Goal: Information Seeking & Learning: Learn about a topic

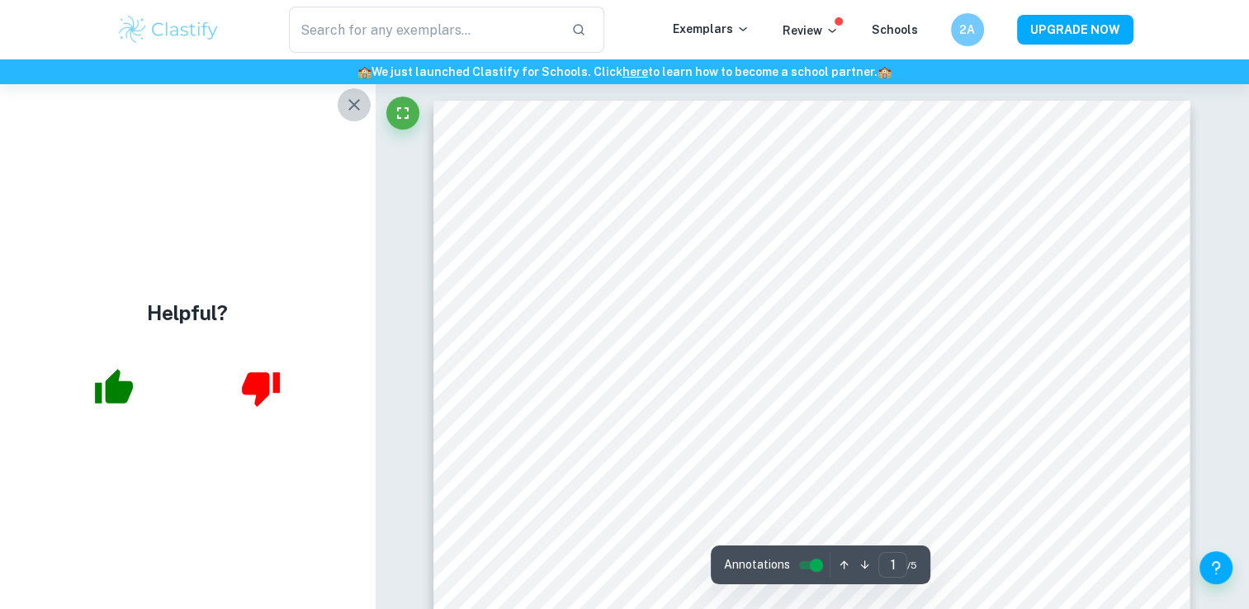
click at [356, 105] on icon "button" at bounding box center [354, 105] width 20 height 20
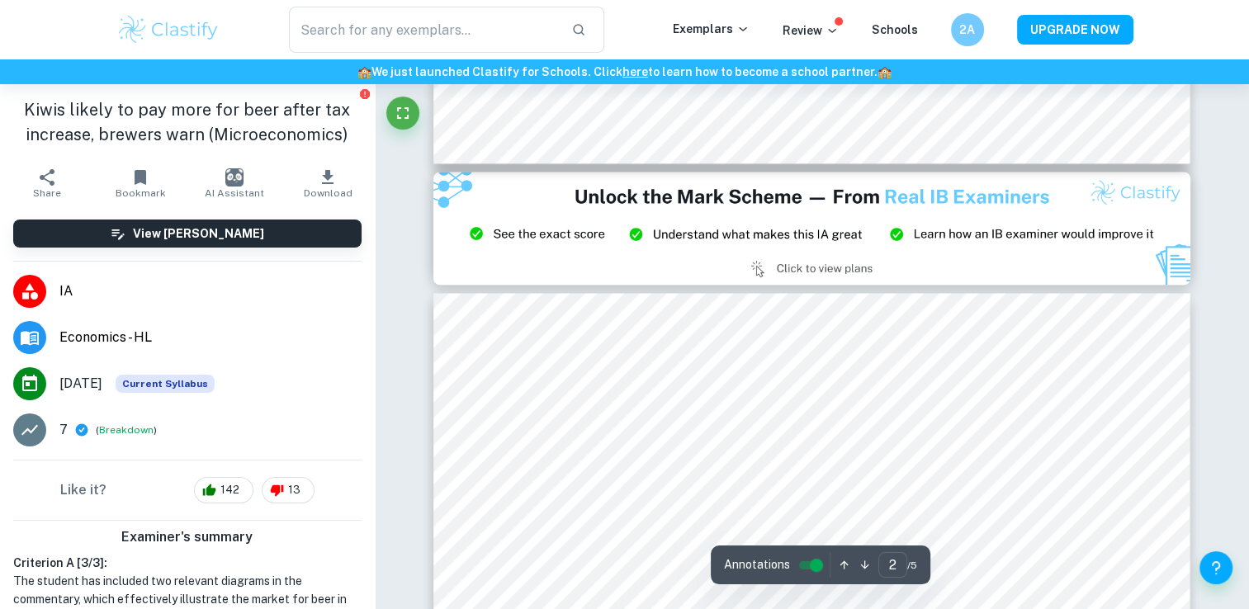
type input "3"
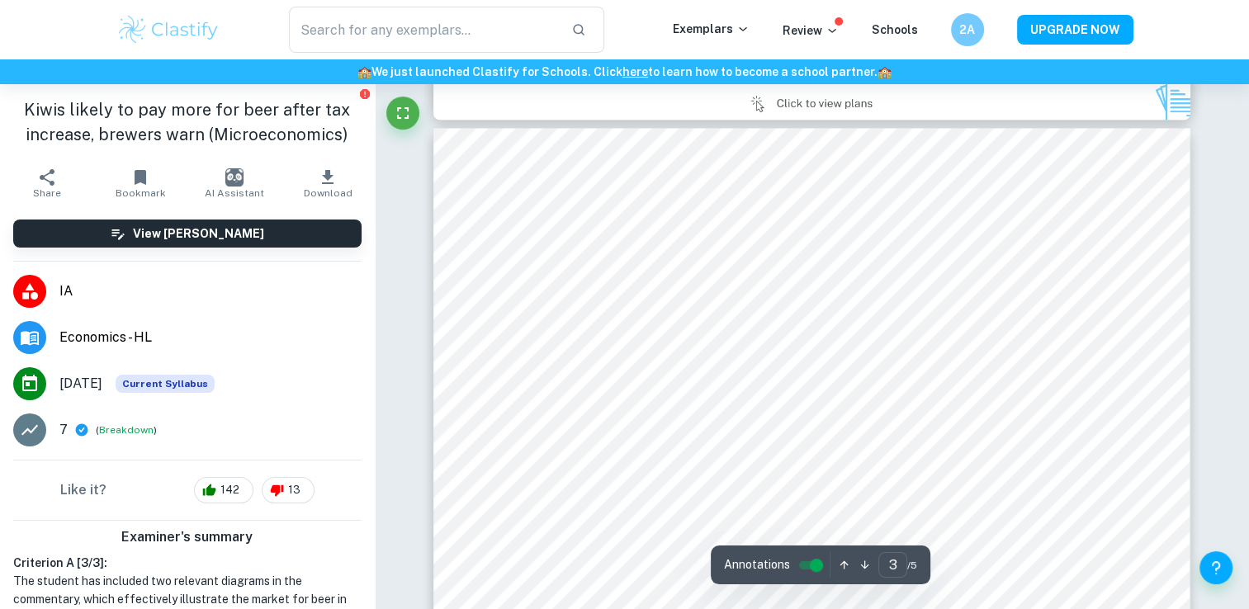
scroll to position [2373, 0]
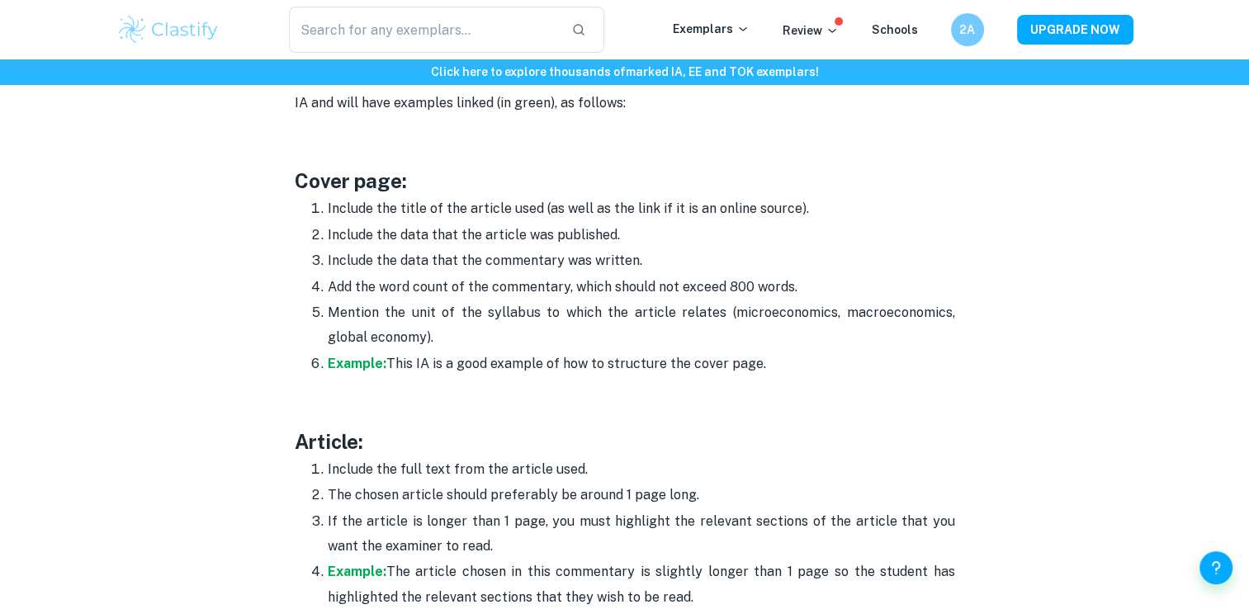
scroll to position [898, 0]
click at [355, 365] on strong "Example:" at bounding box center [357, 363] width 59 height 16
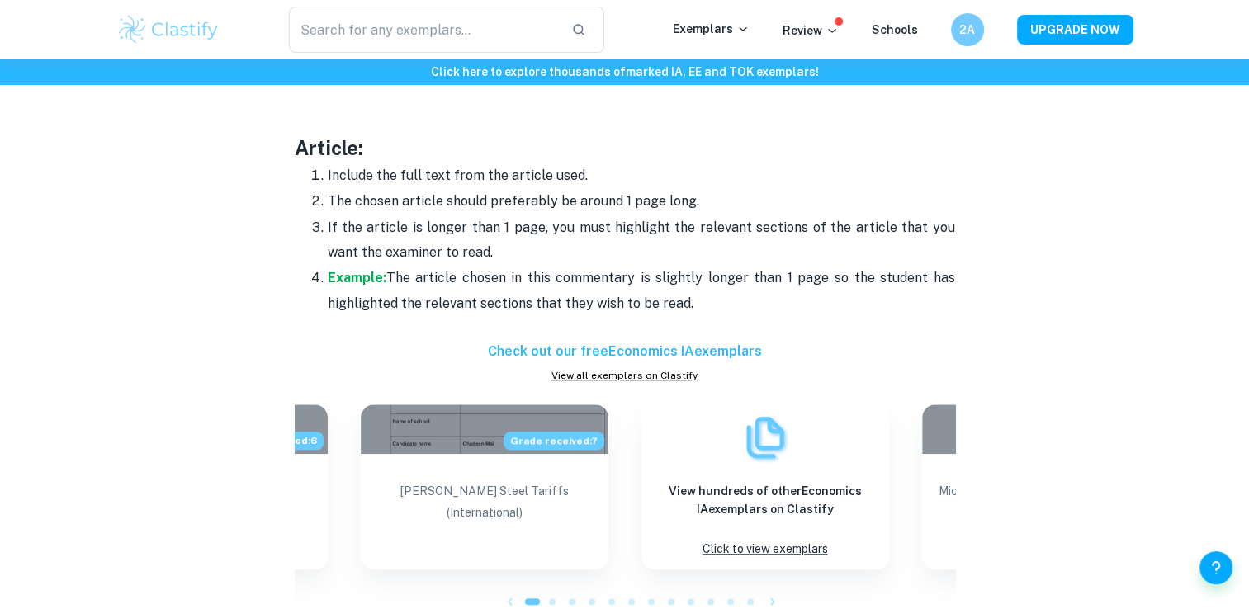
scroll to position [1192, 0]
click at [355, 268] on strong "Example:" at bounding box center [357, 276] width 59 height 16
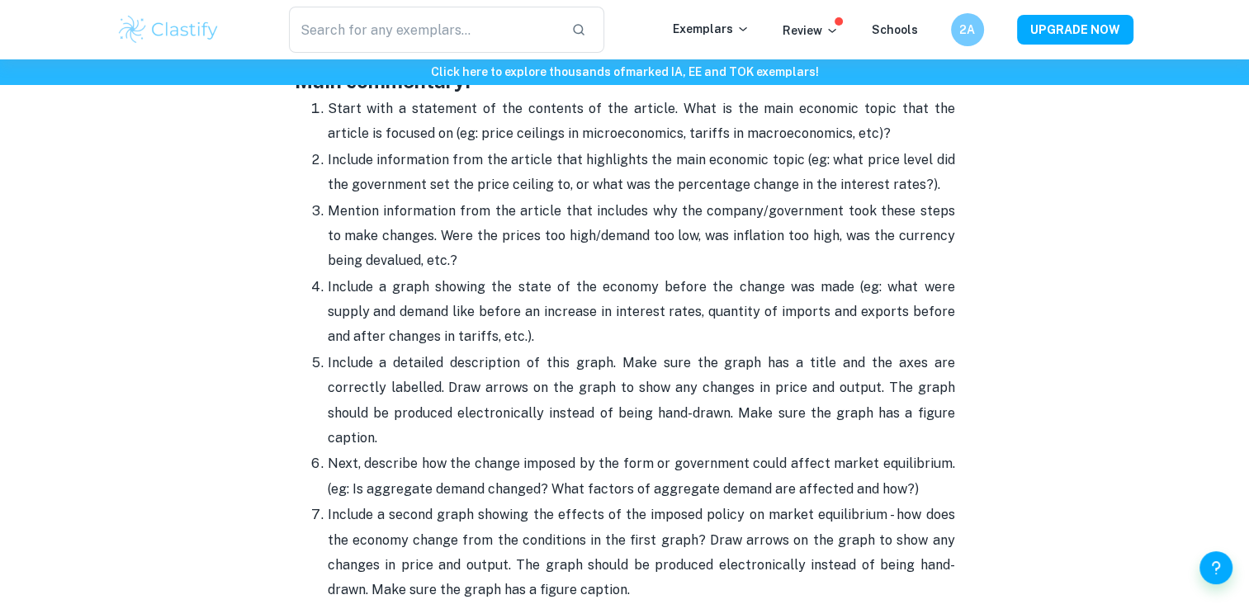
scroll to position [1760, 0]
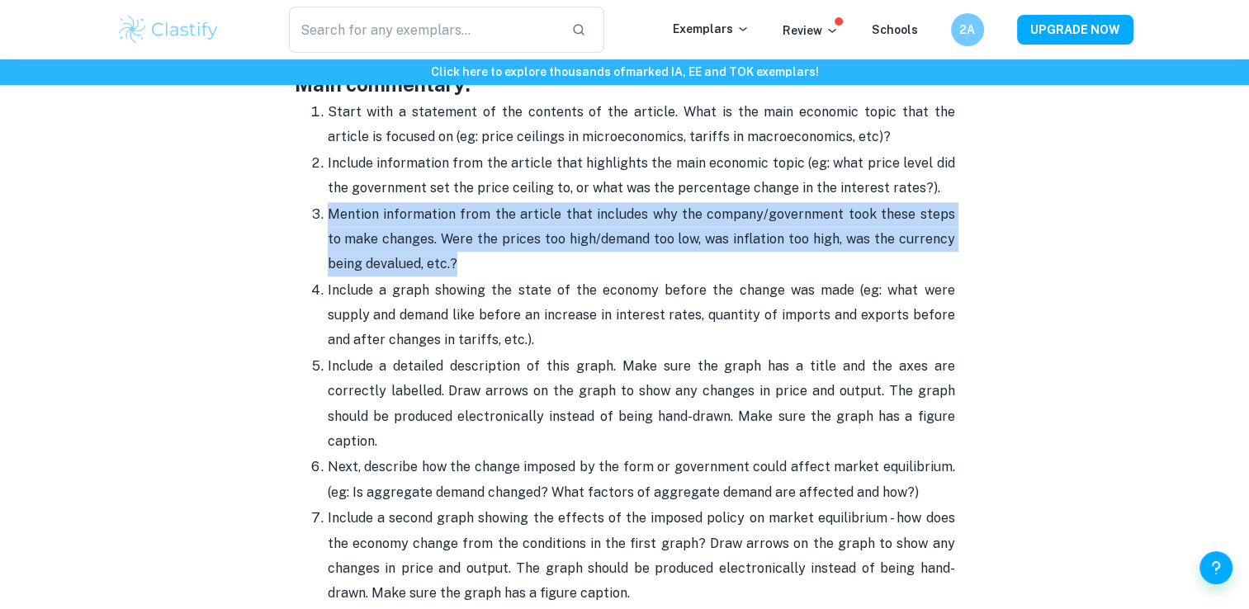
drag, startPoint x: 329, startPoint y: 207, endPoint x: 469, endPoint y: 269, distance: 153.4
click at [469, 269] on p "Mention information from the article that includes why the company/government t…" at bounding box center [642, 239] width 628 height 75
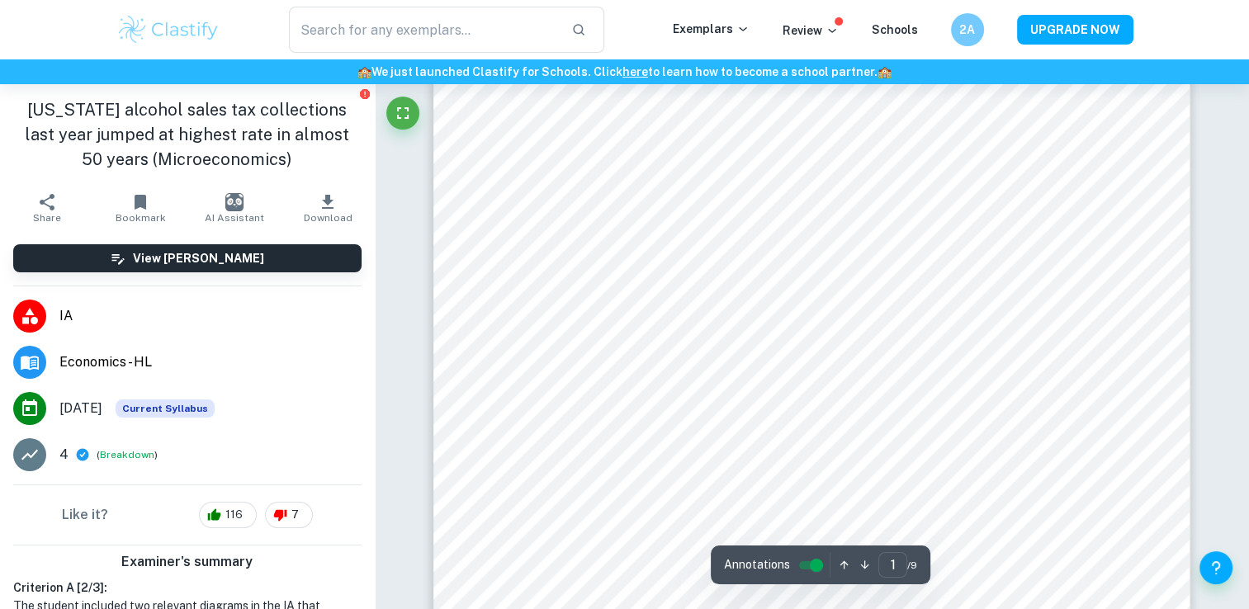
scroll to position [45, 0]
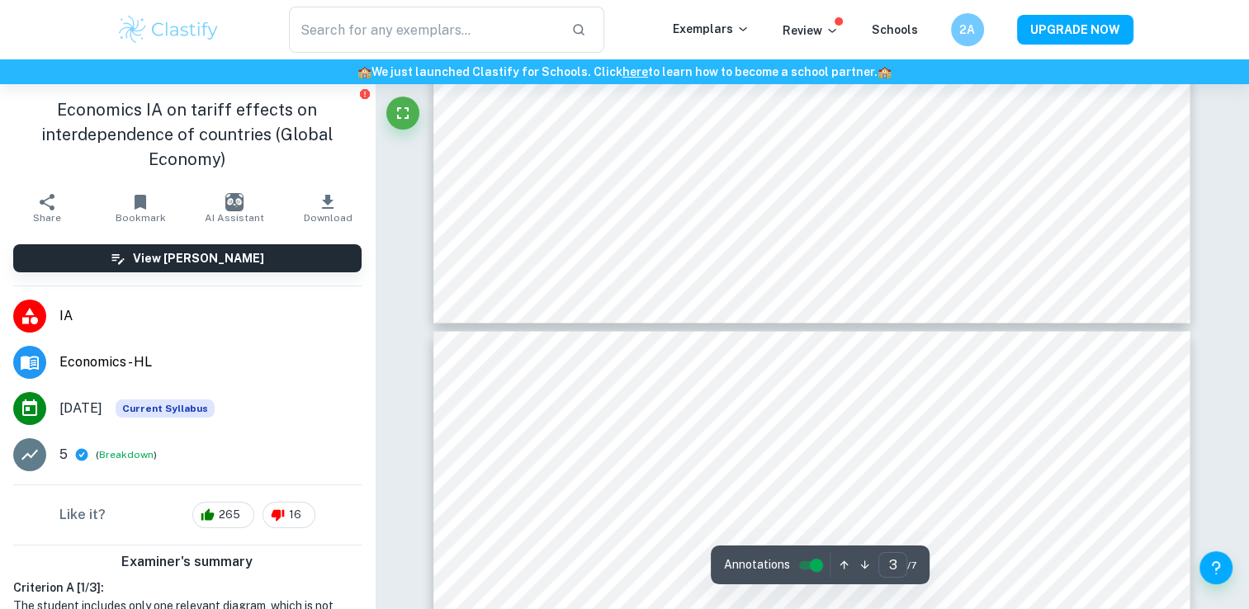
type input "4"
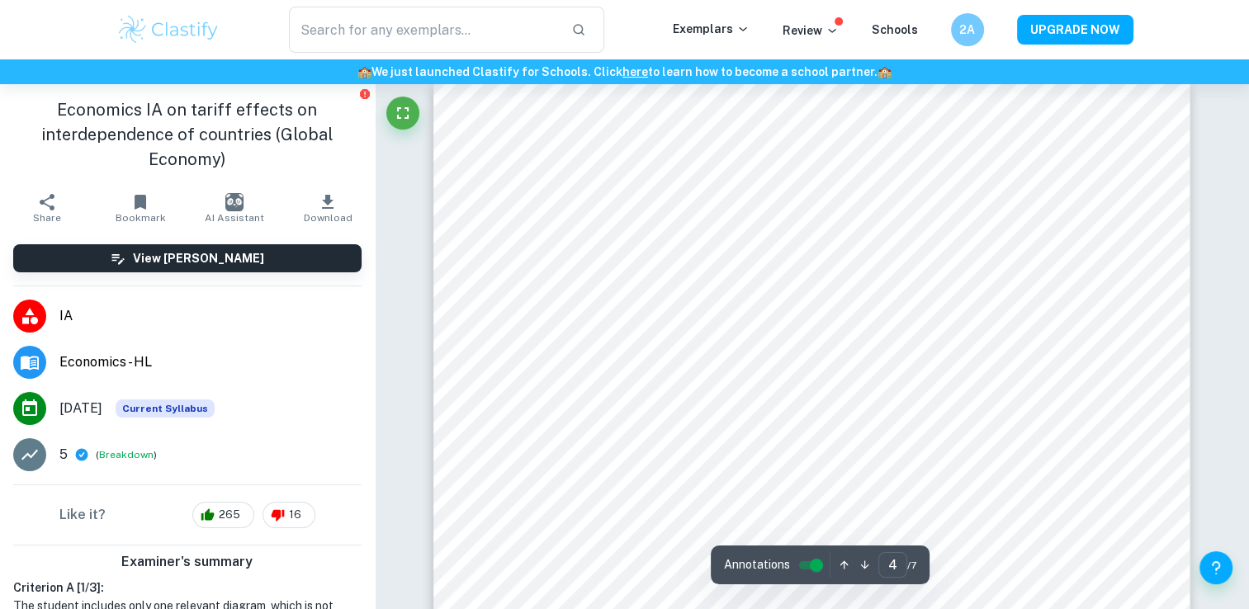
scroll to position [3225, 0]
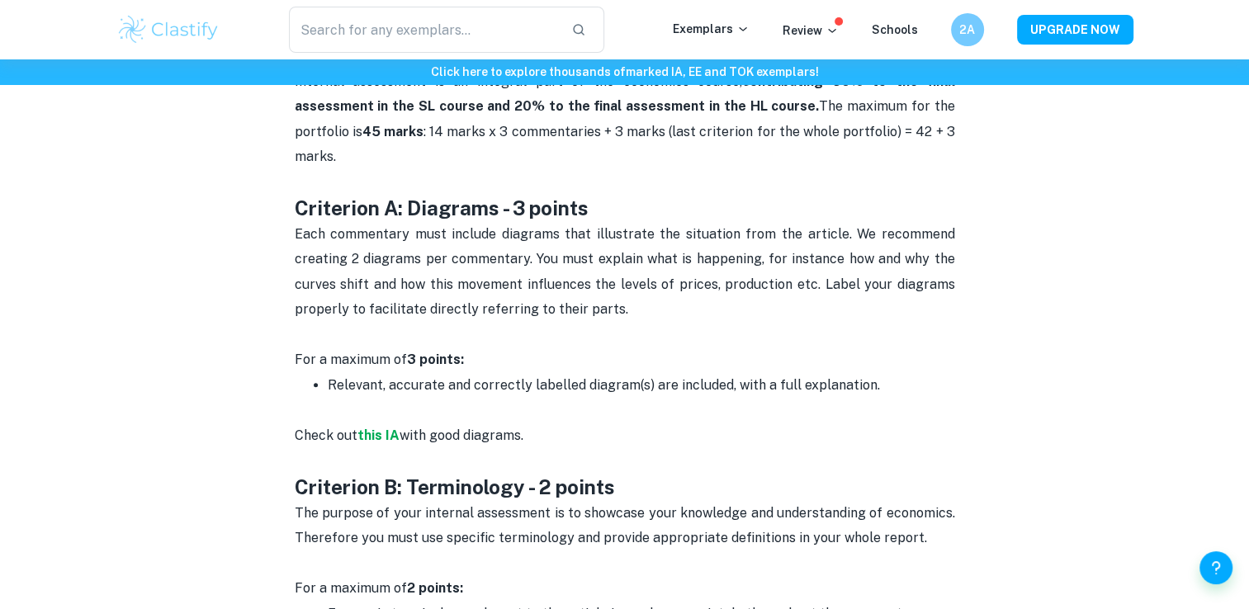
scroll to position [776, 0]
click at [382, 428] on strong "this IA" at bounding box center [379, 436] width 42 height 16
click at [549, 258] on span "Each commentary must include diagrams that illustrate the situation from the ar…" at bounding box center [627, 271] width 664 height 91
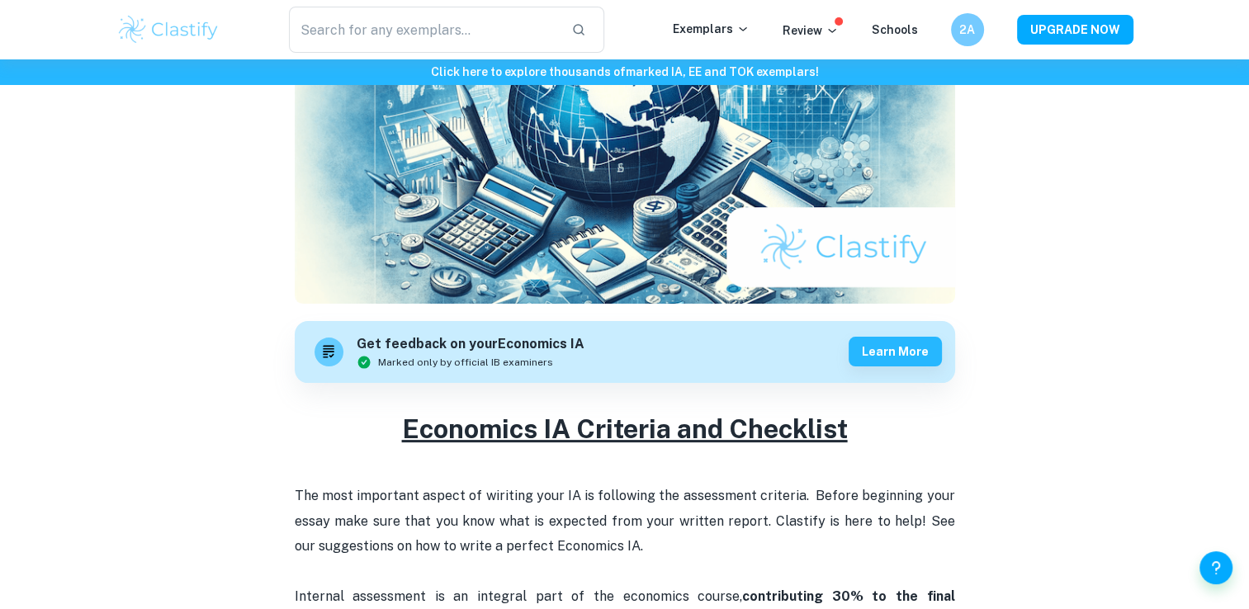
scroll to position [201, 0]
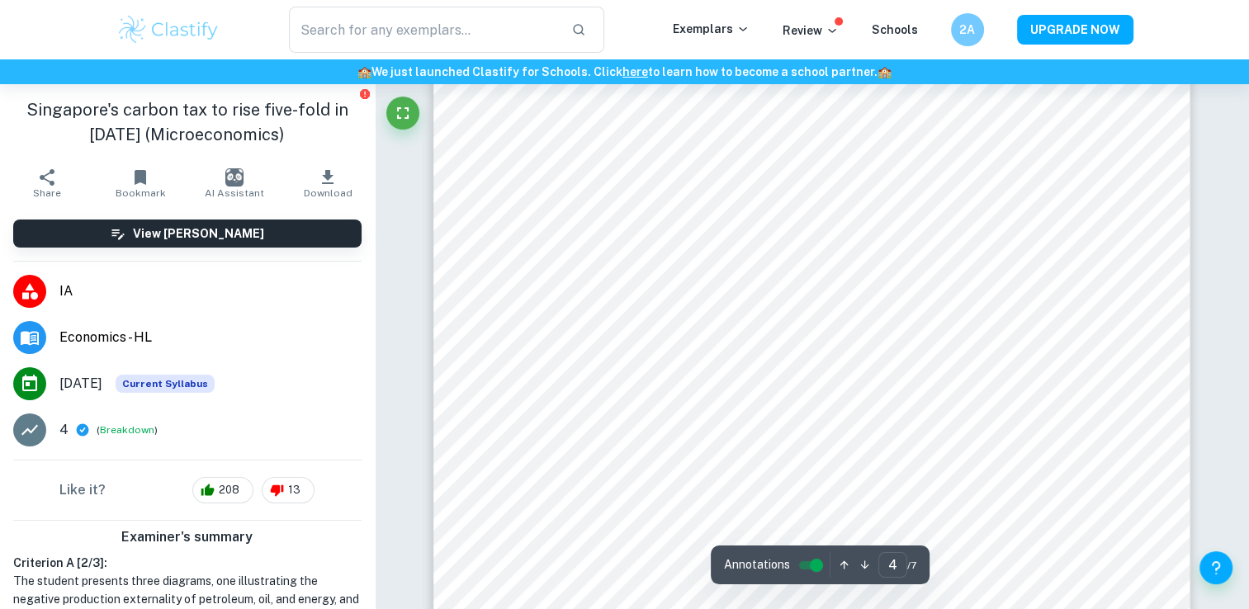
scroll to position [3402, 0]
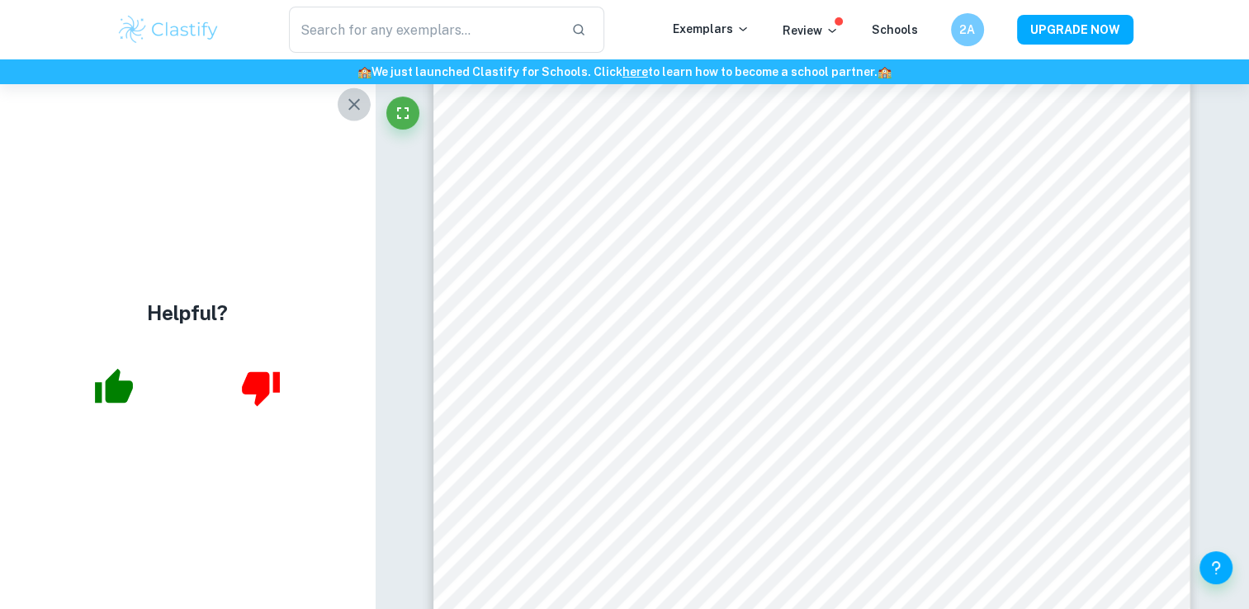
click at [350, 104] on icon "button" at bounding box center [354, 105] width 20 height 20
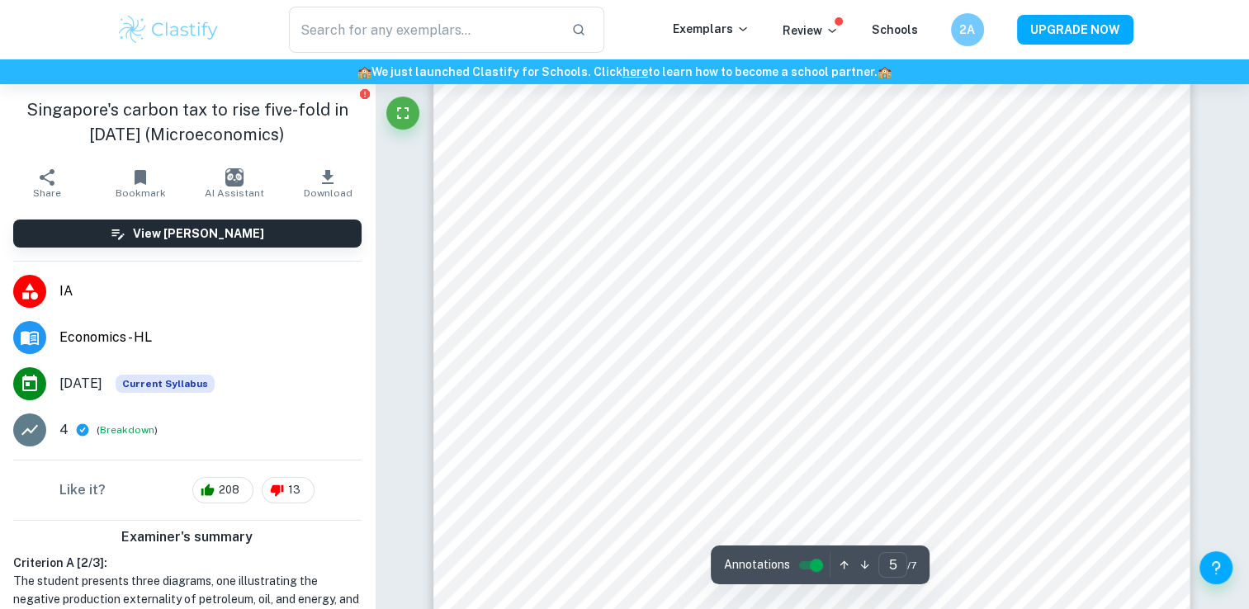
scroll to position [4568, 0]
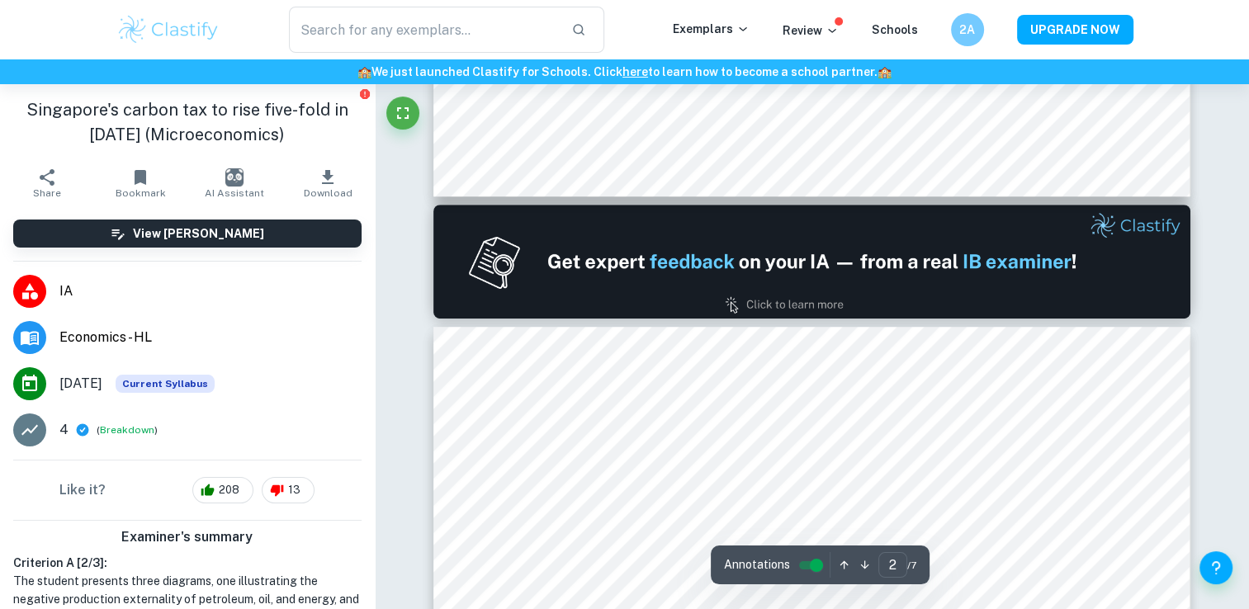
type input "1"
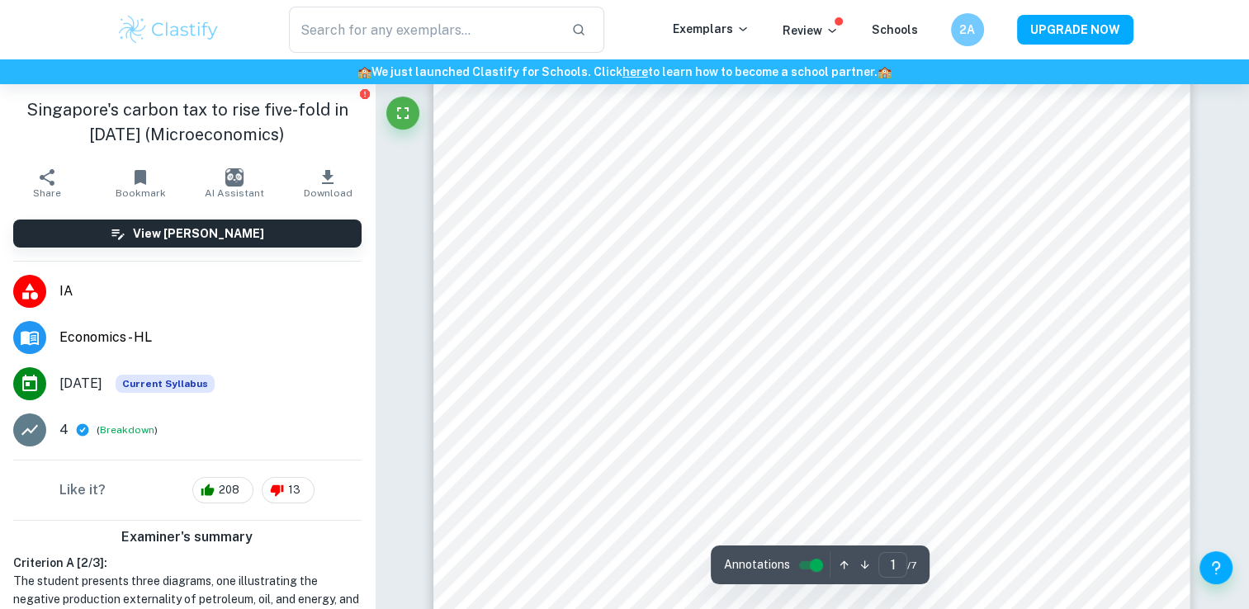
scroll to position [197, 0]
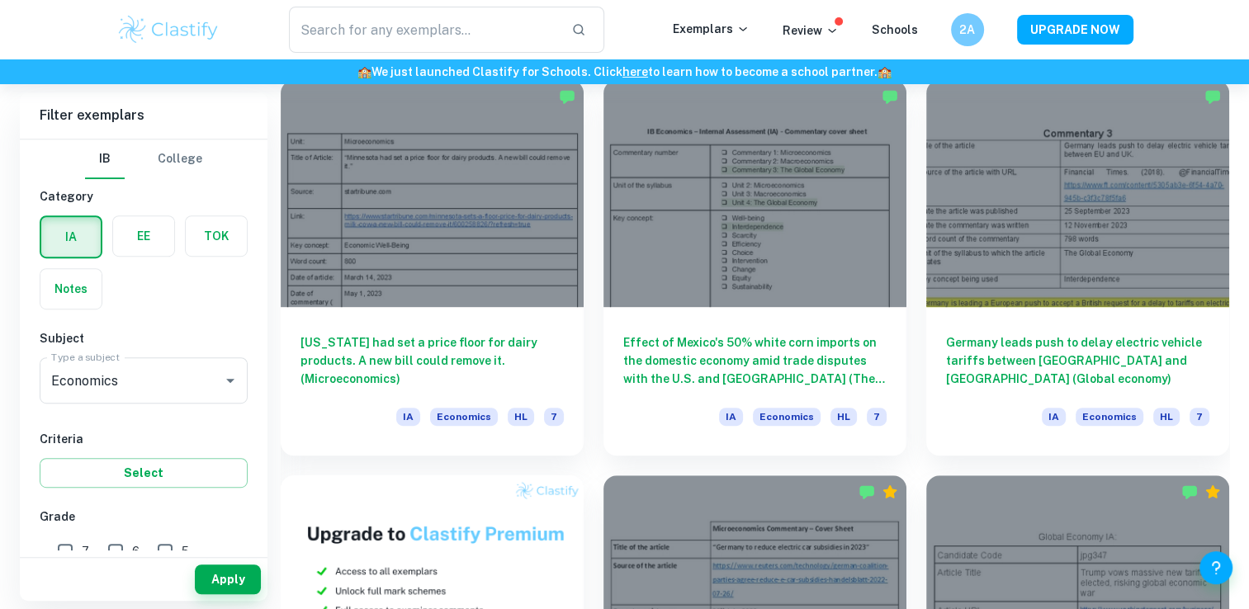
scroll to position [866, 0]
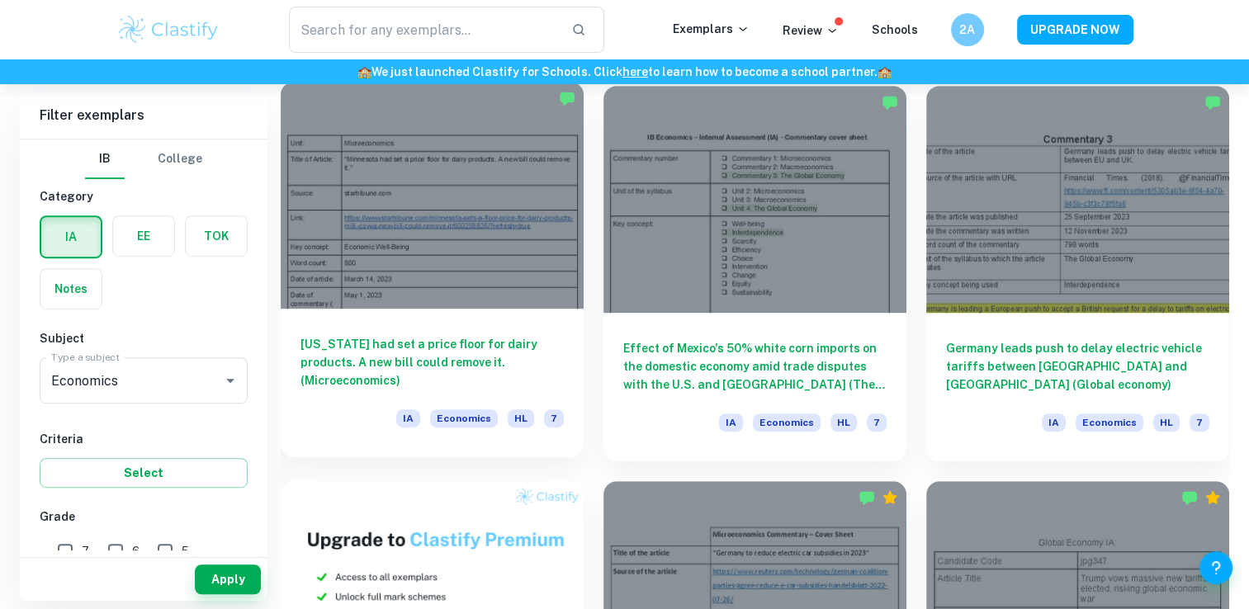
click at [471, 266] on div at bounding box center [432, 195] width 303 height 227
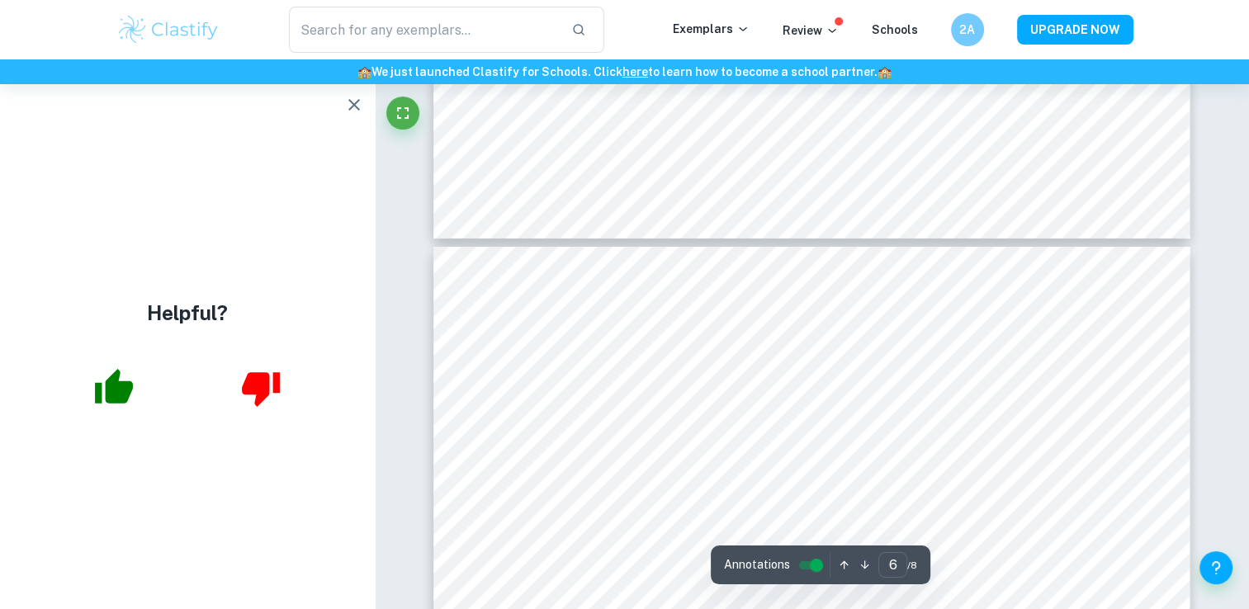
scroll to position [5684, 0]
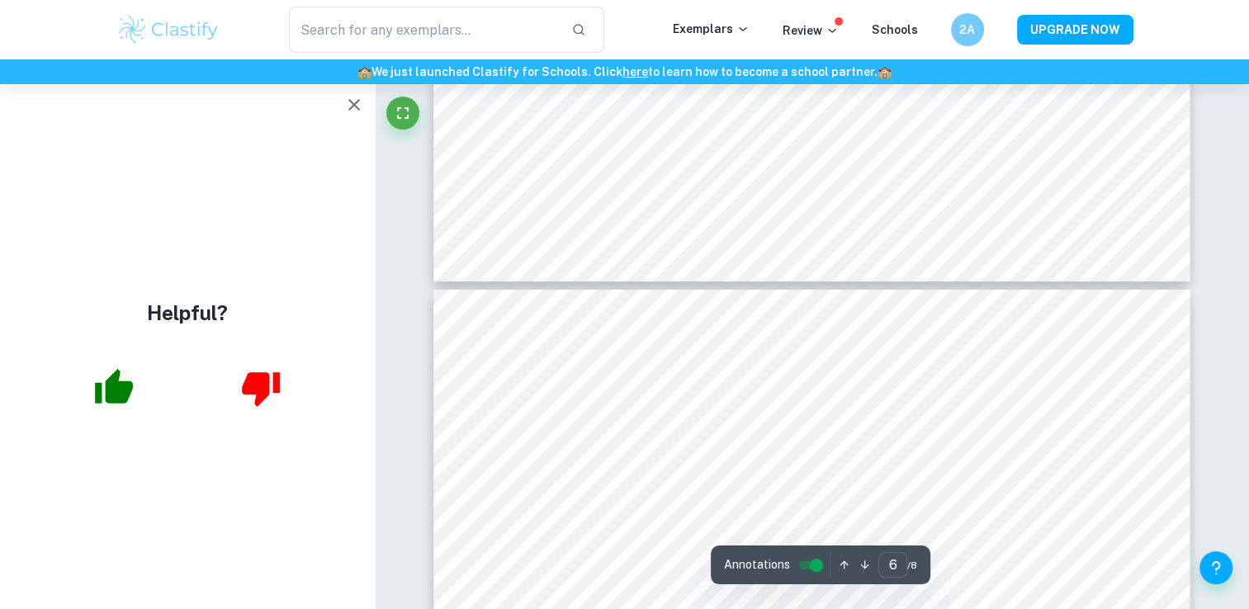
type input "7"
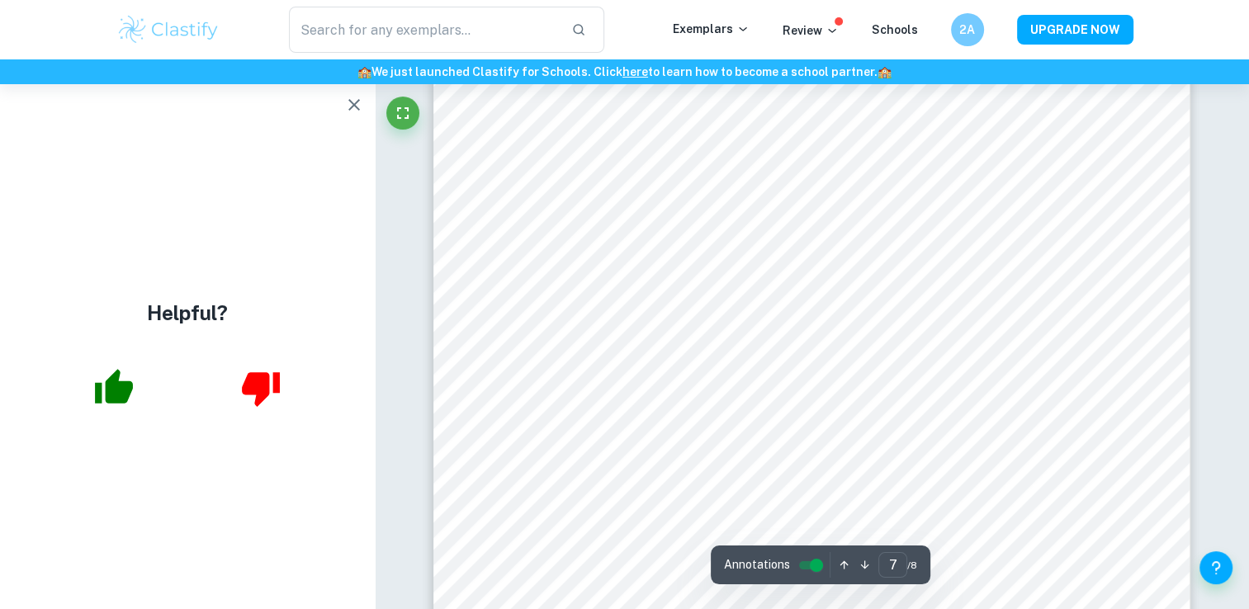
scroll to position [6455, 0]
click at [355, 103] on icon "button" at bounding box center [354, 105] width 12 height 12
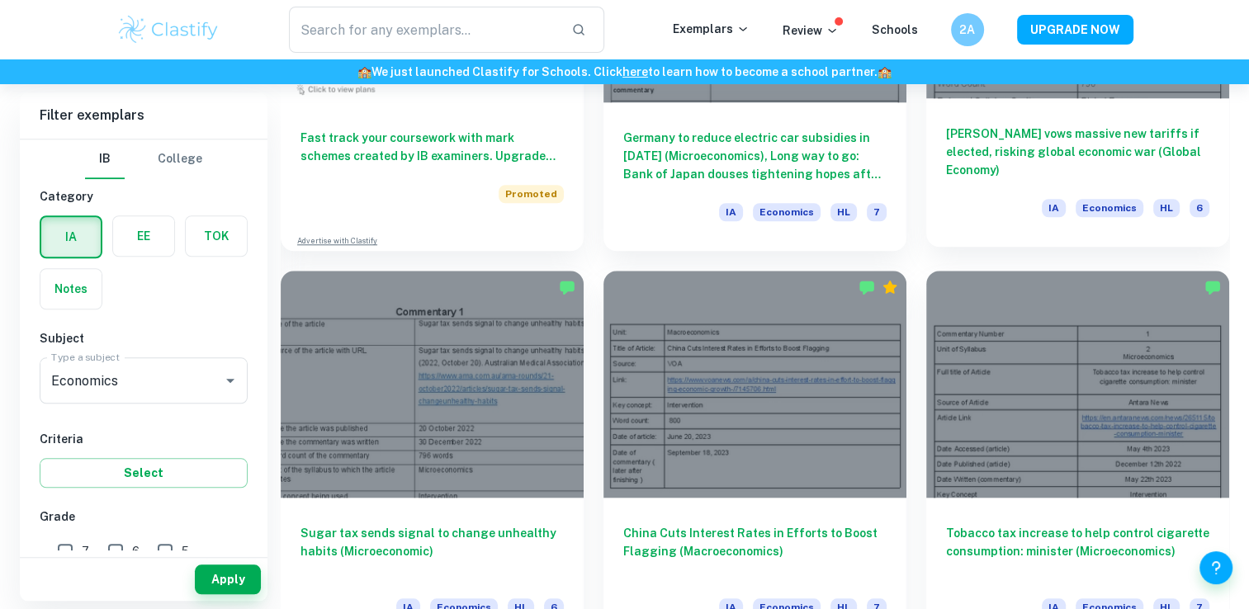
scroll to position [1490, 0]
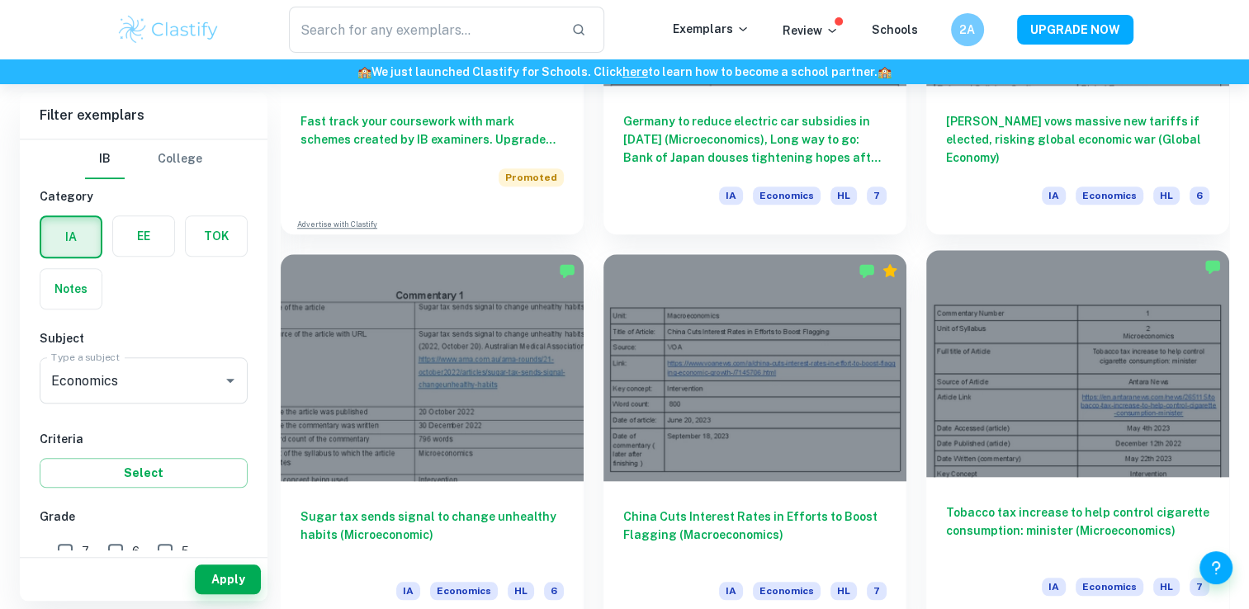
click at [1083, 399] on div at bounding box center [1077, 363] width 303 height 227
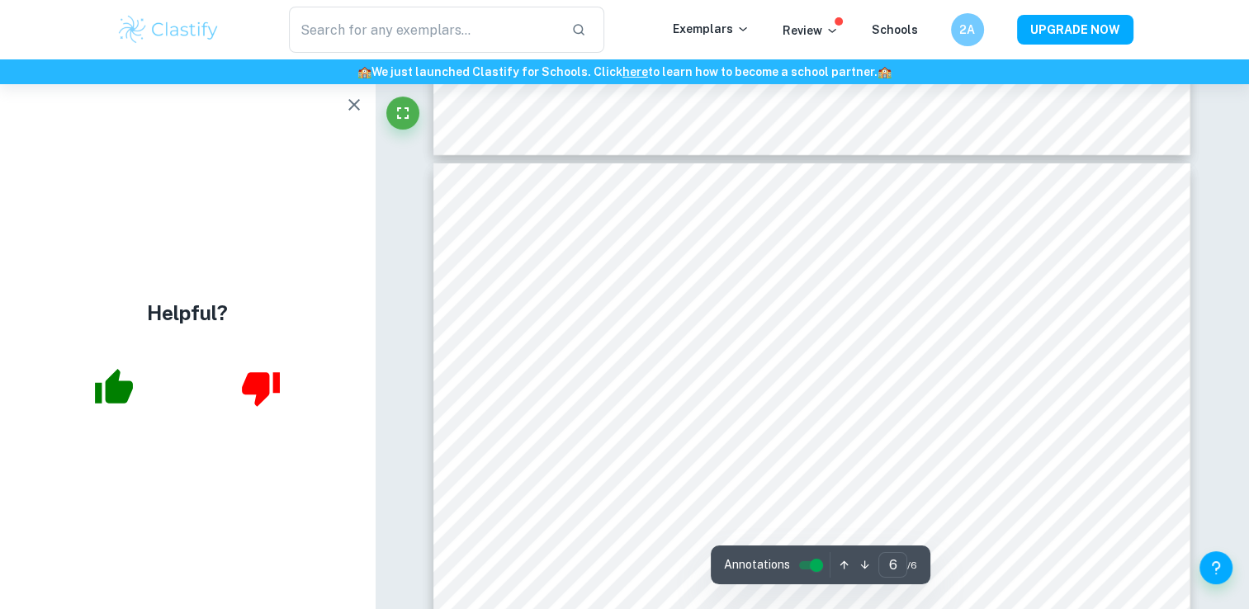
scroll to position [5567, 0]
click at [354, 114] on icon "button" at bounding box center [354, 105] width 20 height 20
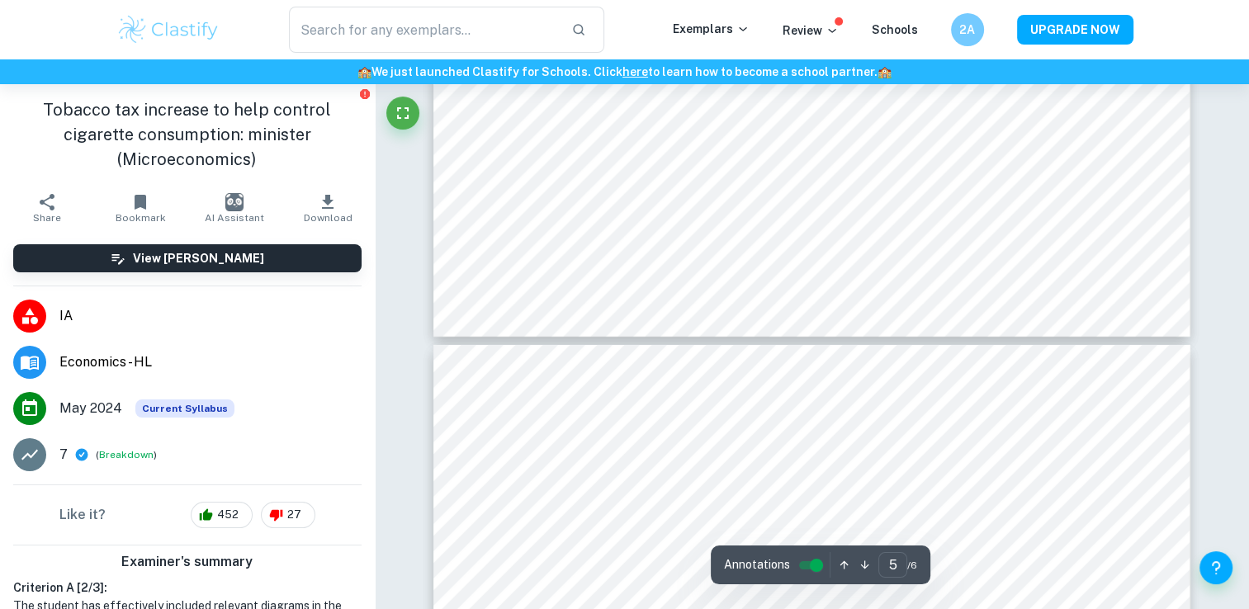
scroll to position [5388, 0]
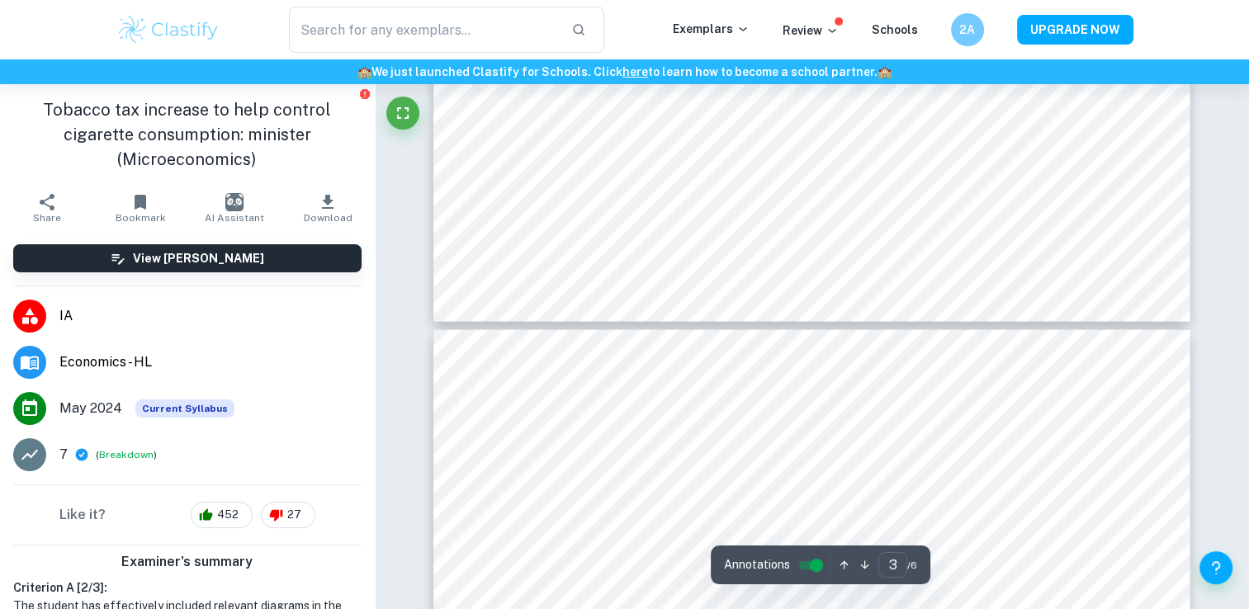
type input "4"
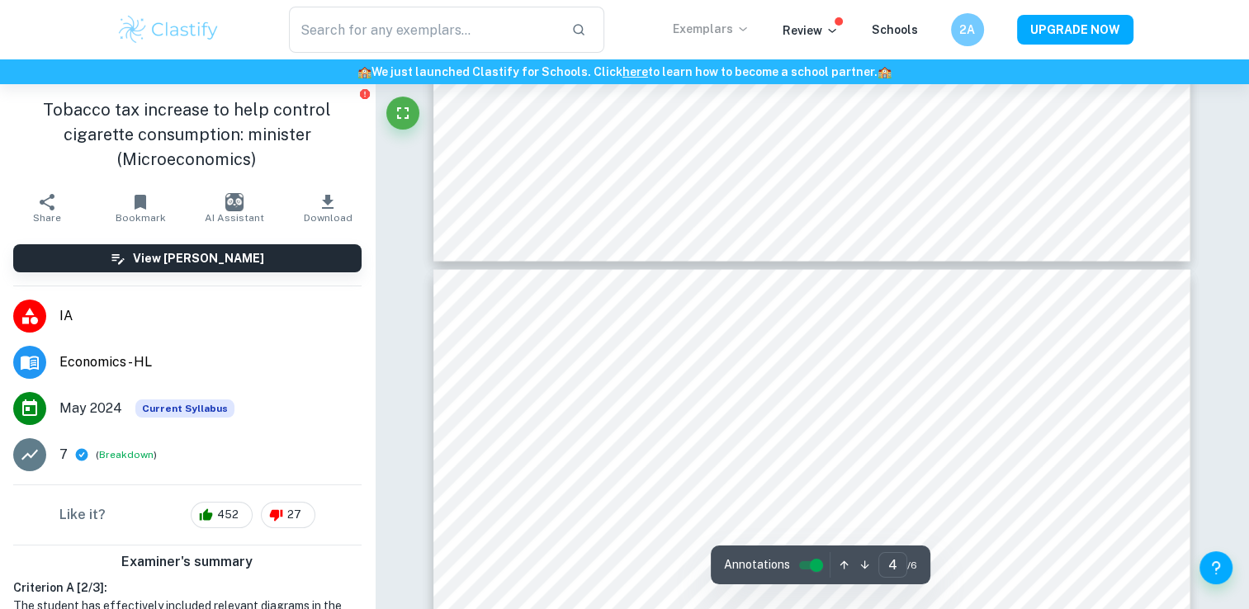
scroll to position [3539, 0]
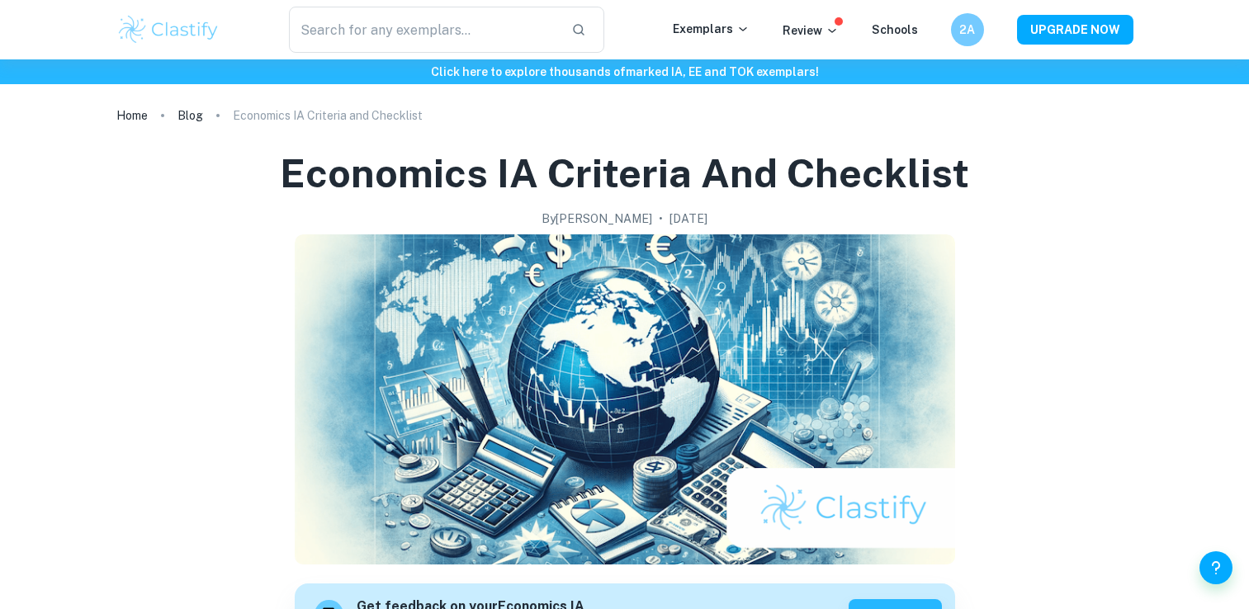
scroll to position [201, 0]
